Goal: Navigation & Orientation: Find specific page/section

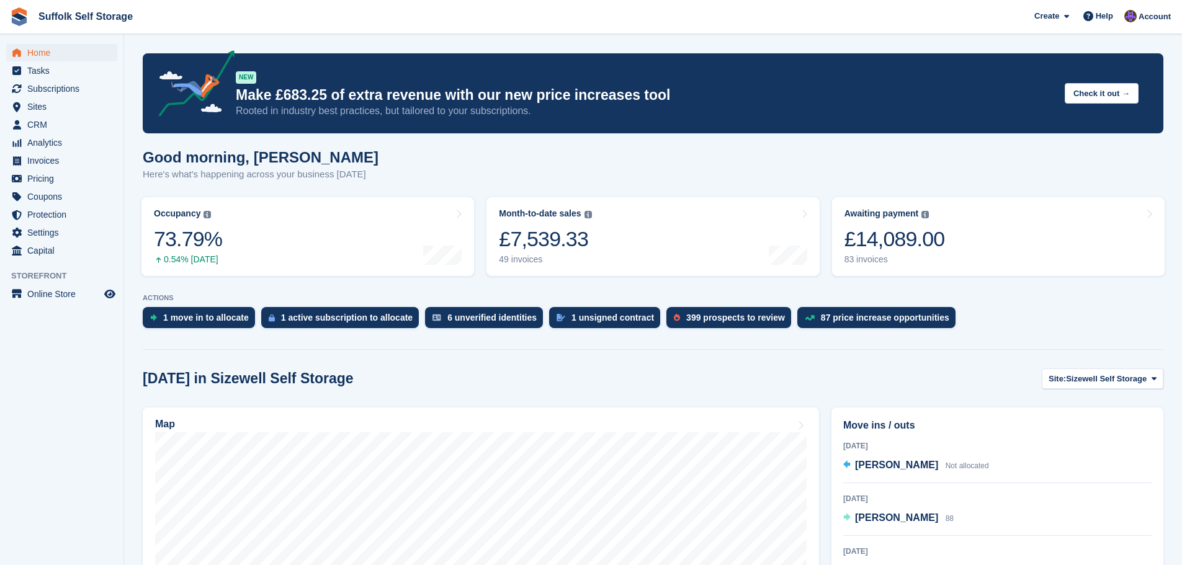
click at [33, 53] on span "Home" at bounding box center [64, 52] width 74 height 17
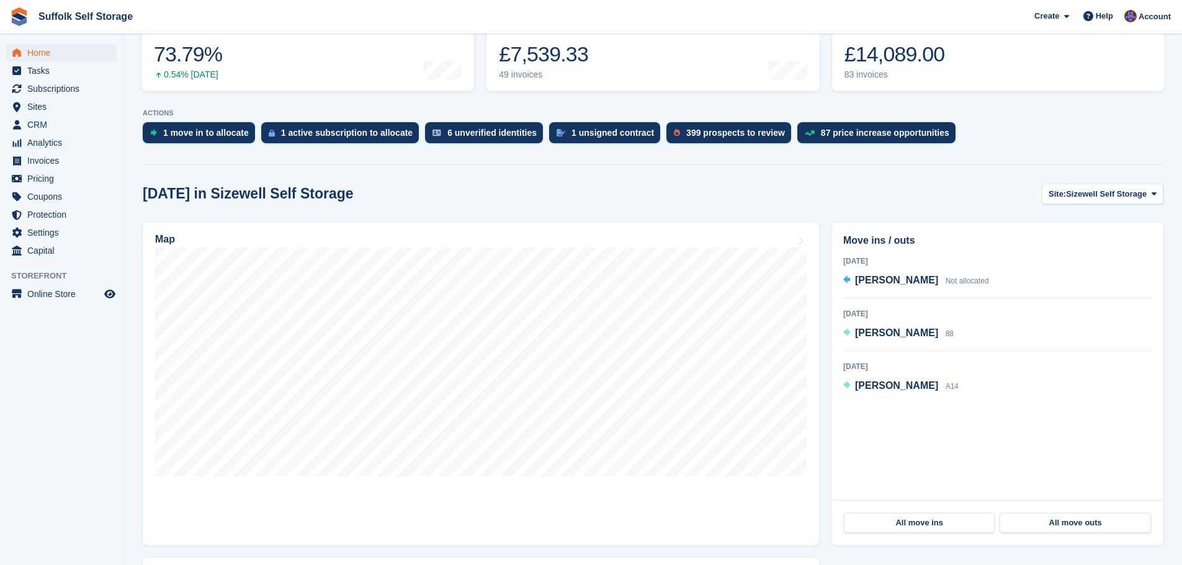
scroll to position [186, 0]
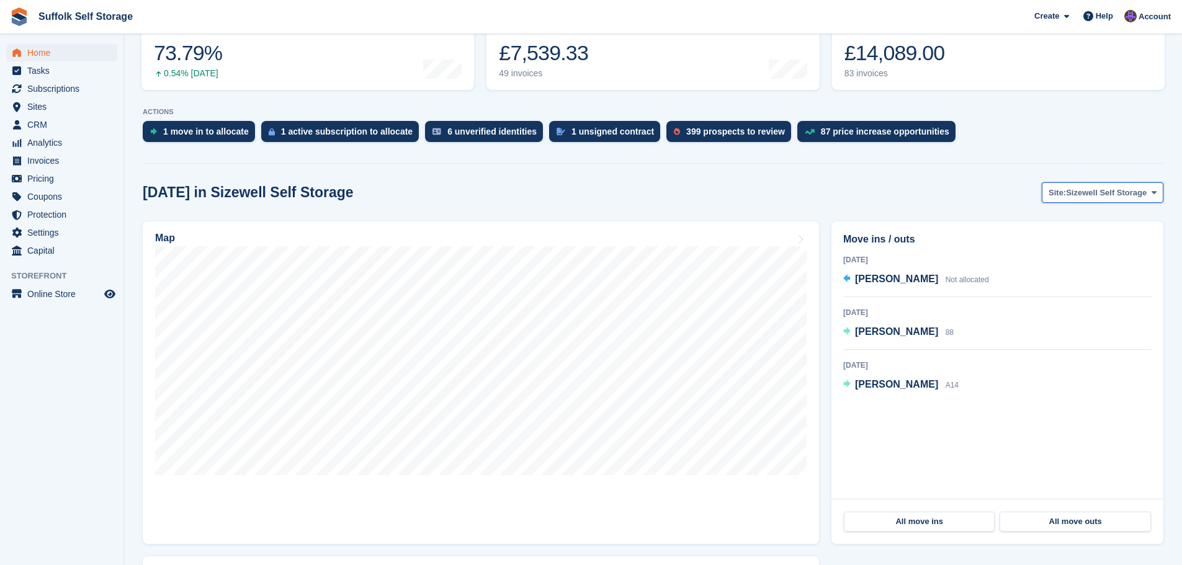
click at [1094, 194] on span "Sizewell Self Storage" at bounding box center [1106, 193] width 81 height 12
click at [1091, 269] on link "Waldringfield Self Storage" at bounding box center [1097, 267] width 122 height 22
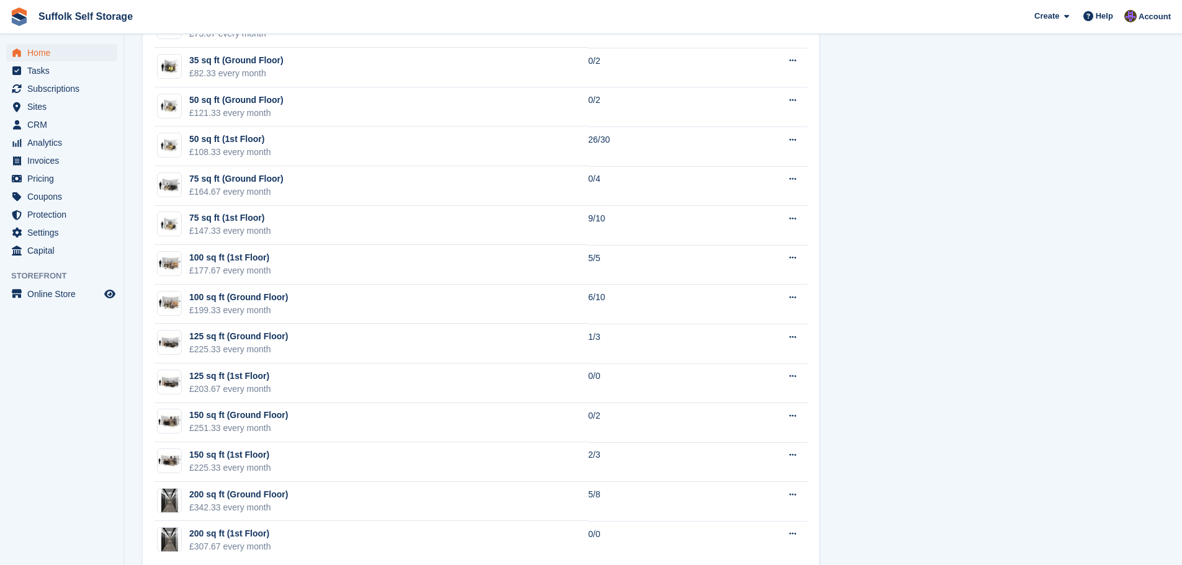
scroll to position [1016, 0]
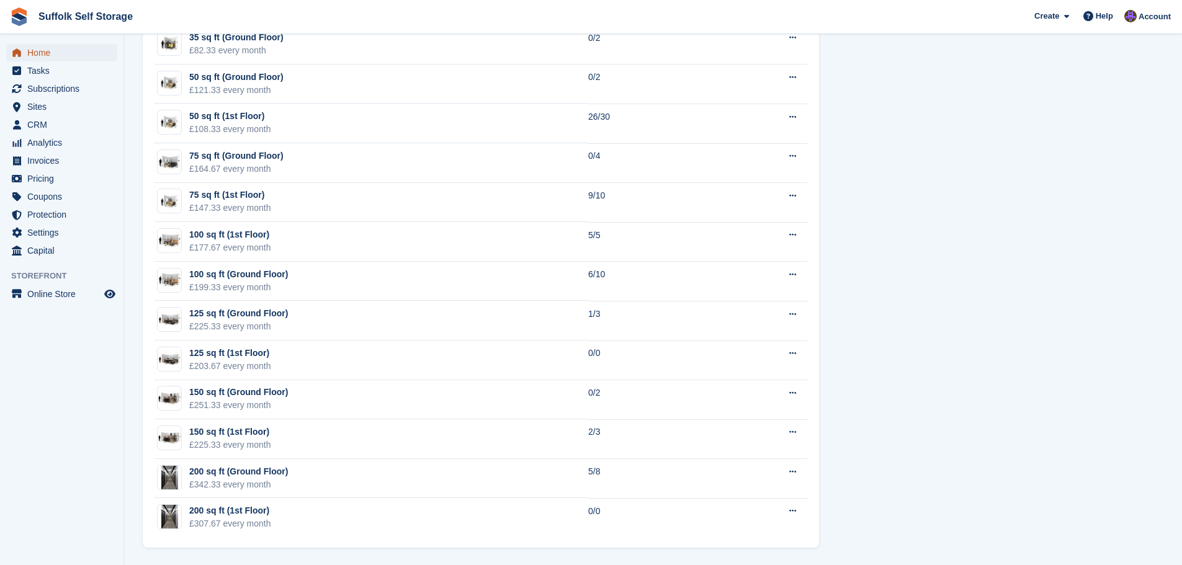
click at [37, 52] on span "Home" at bounding box center [64, 52] width 74 height 17
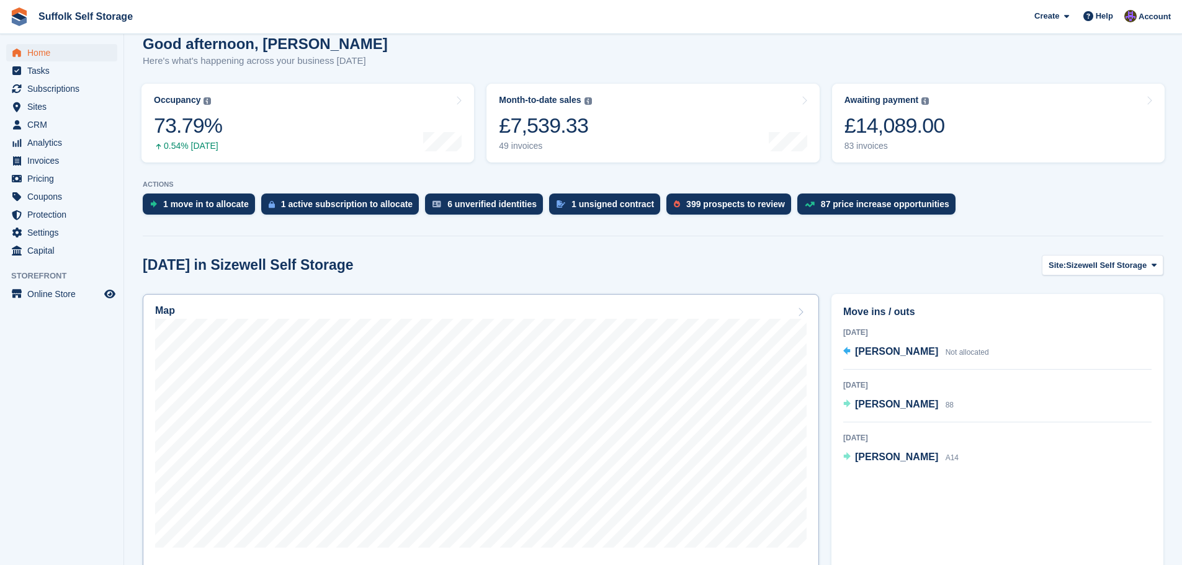
scroll to position [124, 0]
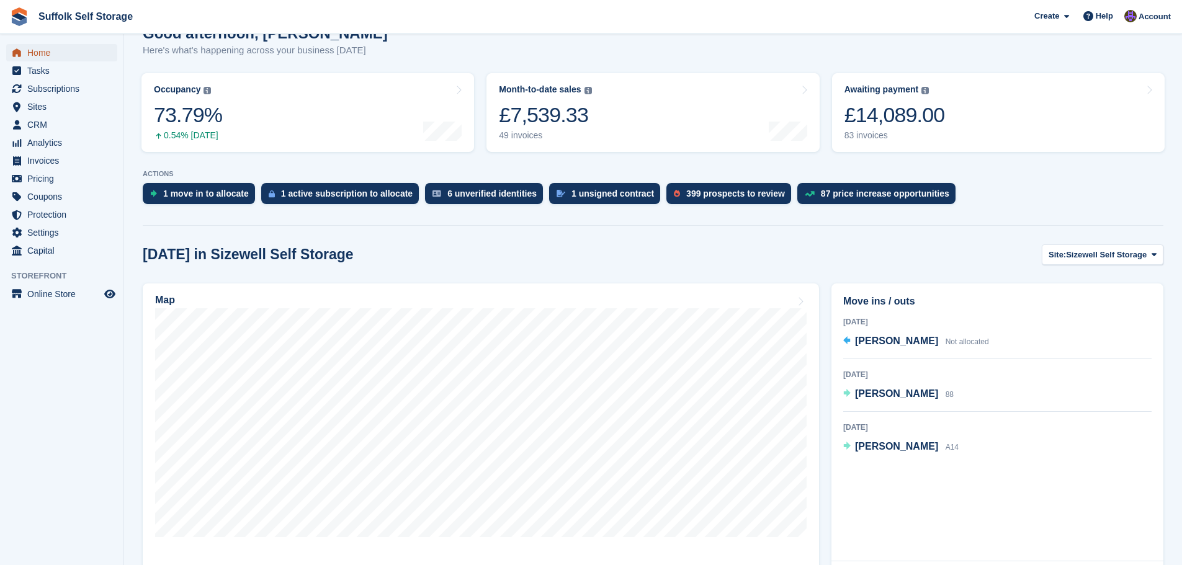
click at [54, 52] on span "Home" at bounding box center [64, 52] width 74 height 17
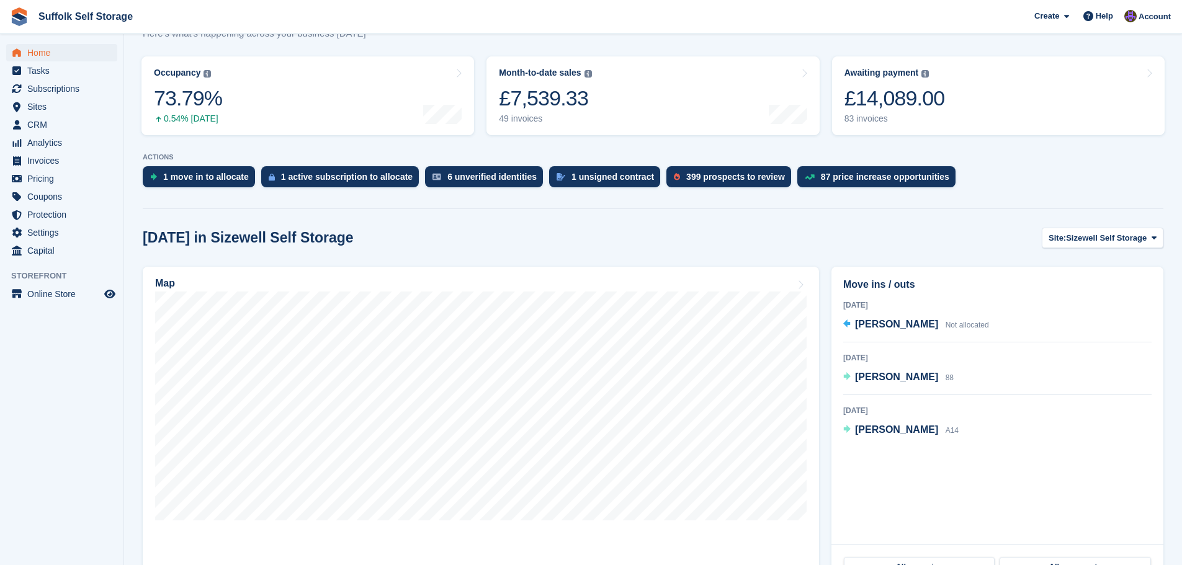
scroll to position [186, 0]
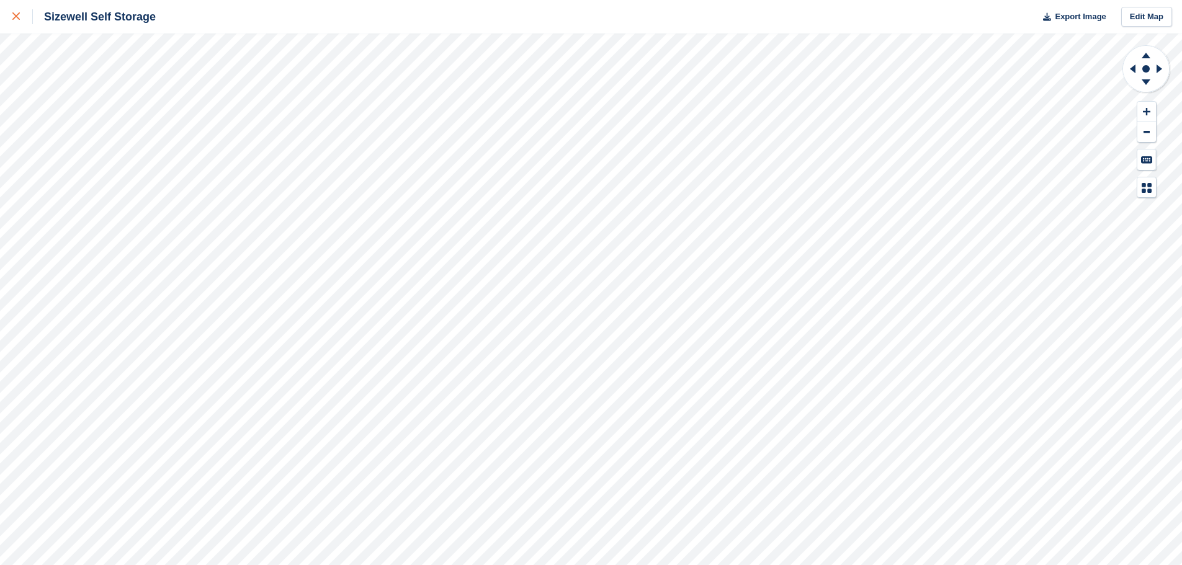
click at [11, 20] on link at bounding box center [16, 17] width 33 height 34
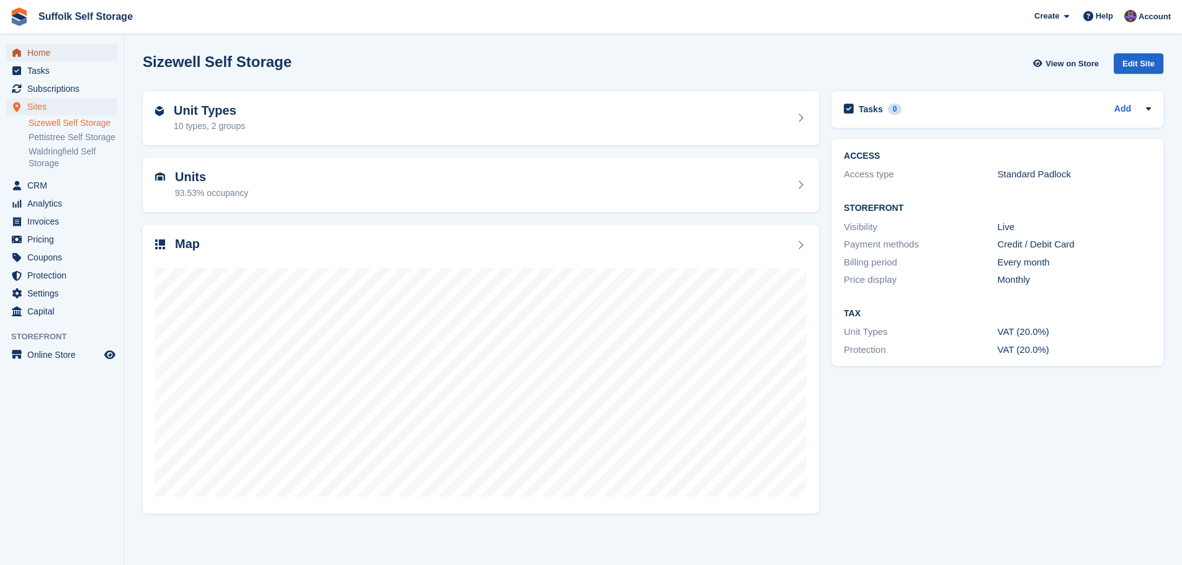
click at [43, 55] on span "Home" at bounding box center [64, 52] width 74 height 17
